Goal: Information Seeking & Learning: Learn about a topic

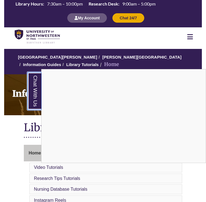
click at [34, 93] on link "Chat With Us" at bounding box center [34, 91] width 14 height 38
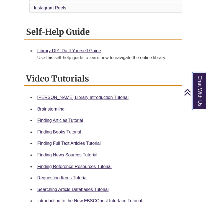
scroll to position [194, 0]
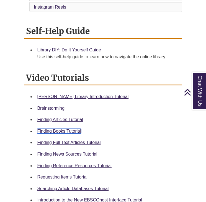
click at [62, 129] on link "Finding Books Tutorial" at bounding box center [59, 131] width 44 height 5
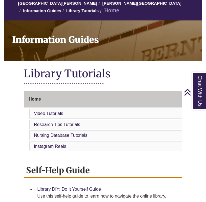
scroll to position [0, 0]
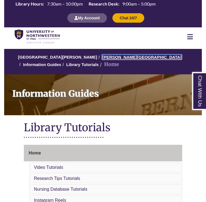
click at [116, 55] on link "[PERSON_NAME][GEOGRAPHIC_DATA]" at bounding box center [141, 57] width 79 height 5
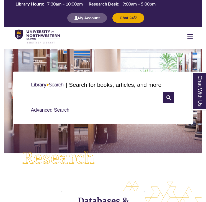
click at [45, 101] on input "text" at bounding box center [97, 97] width 133 height 11
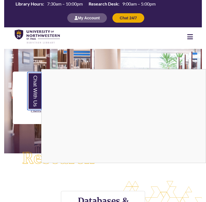
click at [35, 93] on link "Chat With Us" at bounding box center [34, 91] width 14 height 38
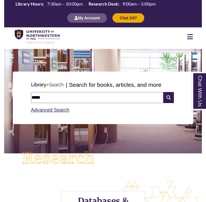
click at [58, 100] on input "*****" at bounding box center [97, 97] width 133 height 11
click at [68, 100] on input "*****" at bounding box center [97, 97] width 133 height 11
type input "**********"
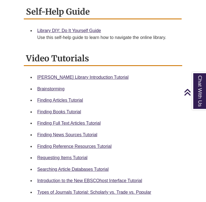
scroll to position [218, 0]
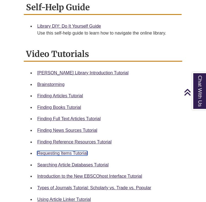
click at [75, 154] on link "Requesting Items Tutorial" at bounding box center [62, 153] width 50 height 5
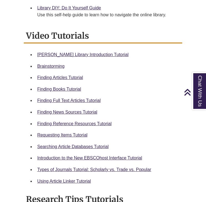
scroll to position [241, 0]
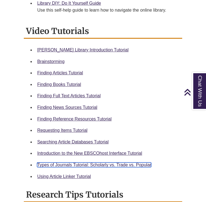
click at [84, 164] on link "Types of Journals Tutorial: Scholarly vs. Trade vs. Popular" at bounding box center [94, 165] width 114 height 5
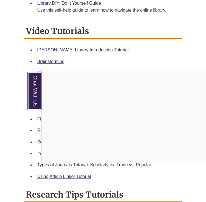
click at [35, 91] on link "Chat With Us" at bounding box center [34, 91] width 14 height 38
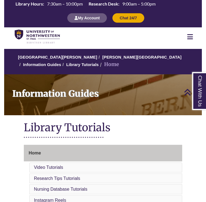
scroll to position [241, 0]
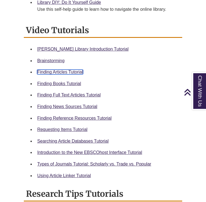
click at [69, 73] on link "Finding Articles Tutorial" at bounding box center [60, 72] width 46 height 5
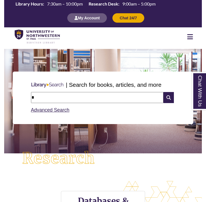
type input "**********"
click at [165, 96] on icon at bounding box center [168, 97] width 11 height 11
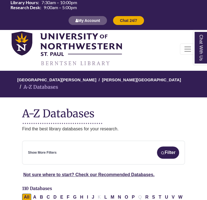
click at [179, 46] on div "Resources FIND RESOURCES Library Search Databases & Articles Interlibrary Loan …" at bounding box center [103, 49] width 191 height 38
click at [179, 47] on div "Resources FIND RESOURCES Library Search Databases & Articles Interlibrary Loan …" at bounding box center [103, 49] width 191 height 38
click at [183, 50] on button "Toggle navigation" at bounding box center [188, 48] width 16 height 11
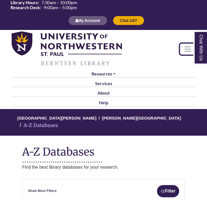
click at [182, 44] on button "Toggle navigation" at bounding box center [188, 48] width 16 height 11
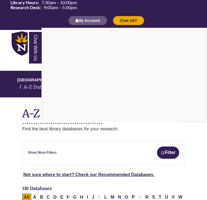
click at [30, 55] on link "Chat With Us" at bounding box center [35, 48] width 14 height 34
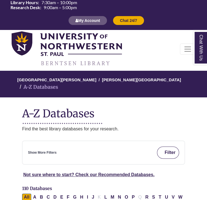
click at [166, 147] on button "Filter" at bounding box center [168, 152] width 22 height 12
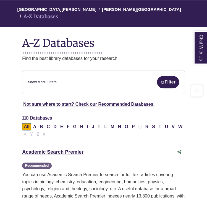
scroll to position [71, 0]
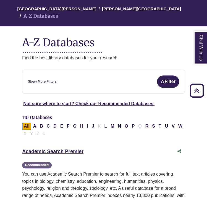
click at [93, 82] on div "**********" at bounding box center [103, 81] width 163 height 24
click at [52, 79] on link "Show More Filters" at bounding box center [42, 81] width 29 height 5
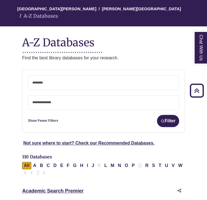
click at [55, 81] on textarea "Search" at bounding box center [103, 83] width 143 height 4
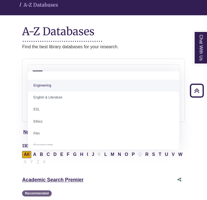
scroll to position [189, 0]
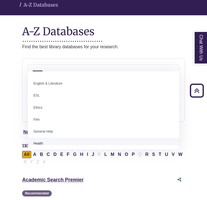
select select "*****"
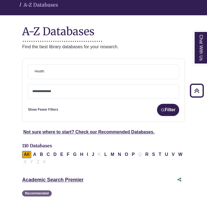
scroll to position [114, 0]
click at [68, 67] on span "× Health" at bounding box center [103, 72] width 143 height 14
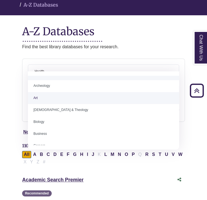
scroll to position [0, 0]
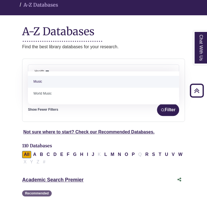
type textarea "***"
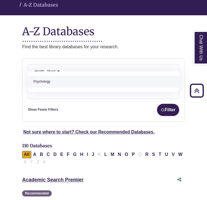
type textarea "**"
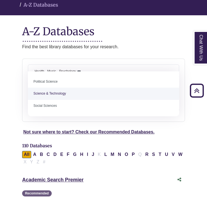
type textarea "***"
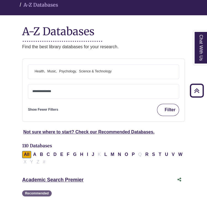
click at [168, 104] on button "Filter" at bounding box center [168, 110] width 22 height 12
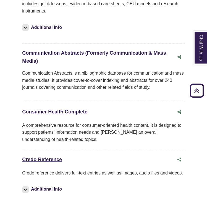
scroll to position [978, 0]
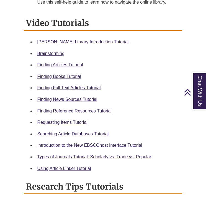
scroll to position [249, 0]
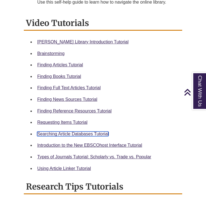
click at [73, 132] on link "Searching Article Databases Tutorial" at bounding box center [72, 134] width 71 height 5
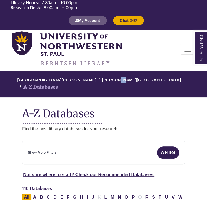
drag, startPoint x: 114, startPoint y: 76, endPoint x: 110, endPoint y: 79, distance: 5.1
click at [110, 79] on li "[PERSON_NAME][GEOGRAPHIC_DATA]" at bounding box center [139, 79] width 85 height 7
click at [110, 79] on link "[PERSON_NAME][GEOGRAPHIC_DATA]" at bounding box center [141, 79] width 79 height 6
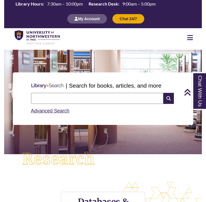
scroll to position [182, 0]
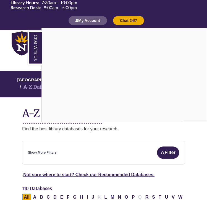
click at [38, 58] on link "Chat With Us" at bounding box center [35, 48] width 14 height 34
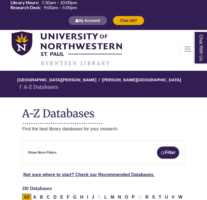
scroll to position [179, 0]
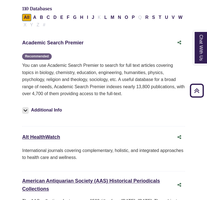
click at [46, 40] on link "Academic Search Premier This link opens in a new window" at bounding box center [52, 43] width 61 height 6
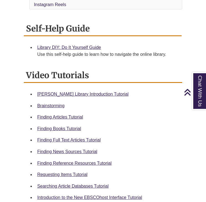
scroll to position [197, 0]
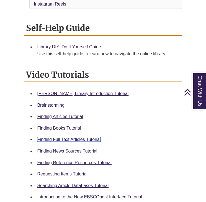
click at [60, 138] on link "Finding Full Text Articles Tutorial" at bounding box center [68, 139] width 63 height 5
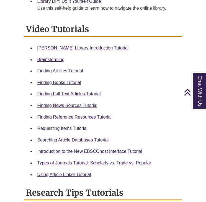
scroll to position [243, 0]
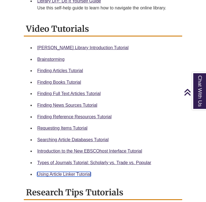
click at [74, 175] on link "Using Article Linker Tutorial" at bounding box center [64, 174] width 54 height 5
